Goal: Task Accomplishment & Management: Use online tool/utility

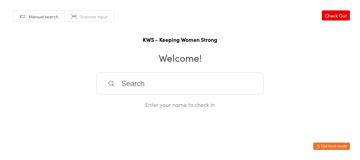
drag, startPoint x: 0, startPoint y: 0, endPoint x: 140, endPoint y: 79, distance: 160.5
click at [140, 79] on input "search" at bounding box center [180, 83] width 168 height 23
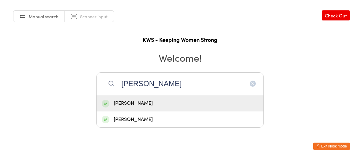
type input "[PERSON_NAME]"
click at [133, 105] on div "[PERSON_NAME]" at bounding box center [180, 103] width 157 height 8
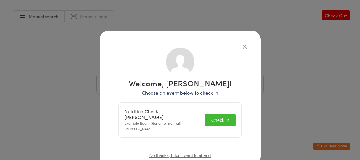
click at [215, 114] on button "Check in" at bounding box center [220, 120] width 31 height 13
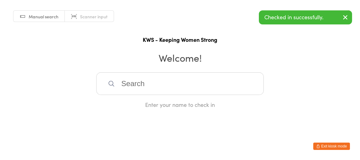
click at [128, 85] on input "search" at bounding box center [180, 83] width 168 height 23
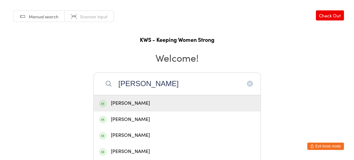
type input "[PERSON_NAME]"
click at [134, 102] on div "[PERSON_NAME]" at bounding box center [177, 103] width 157 height 8
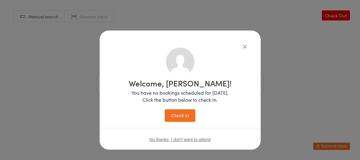
click at [172, 110] on button "Check in" at bounding box center [180, 115] width 31 height 13
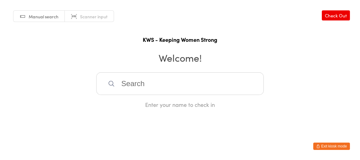
click at [119, 82] on input "search" at bounding box center [180, 83] width 168 height 23
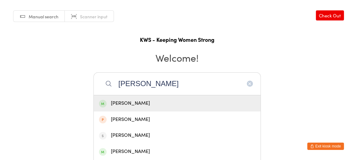
type input "[PERSON_NAME]"
click at [120, 102] on div "[PERSON_NAME]" at bounding box center [177, 103] width 157 height 8
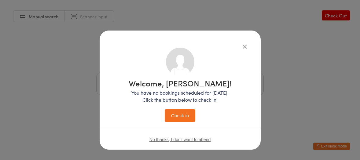
click at [177, 115] on button "Check in" at bounding box center [180, 115] width 31 height 13
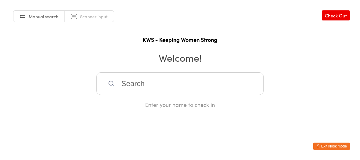
click at [134, 80] on input "search" at bounding box center [180, 83] width 168 height 23
click at [135, 83] on input "search" at bounding box center [180, 83] width 168 height 23
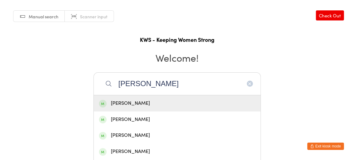
type input "[PERSON_NAME]"
click at [130, 100] on div "[PERSON_NAME]" at bounding box center [177, 103] width 157 height 8
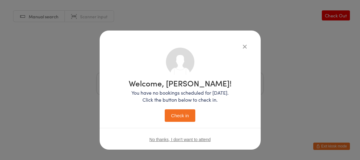
click at [167, 112] on button "Check in" at bounding box center [180, 115] width 31 height 13
